Goal: Transaction & Acquisition: Purchase product/service

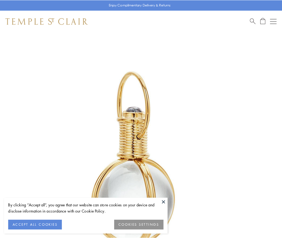
scroll to position [140, 0]
